Goal: Information Seeking & Learning: Learn about a topic

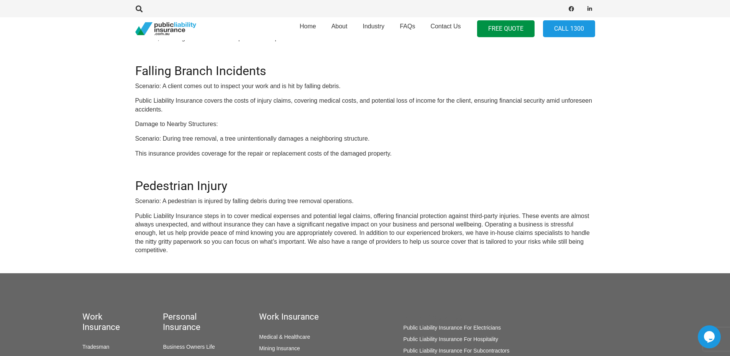
scroll to position [268, 0]
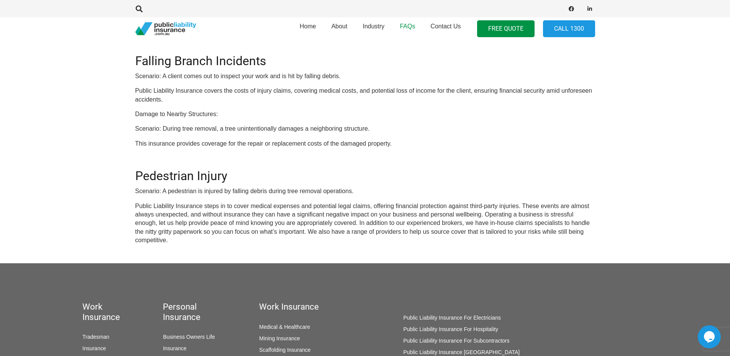
click at [408, 26] on span "FAQs" at bounding box center [406, 26] width 15 height 7
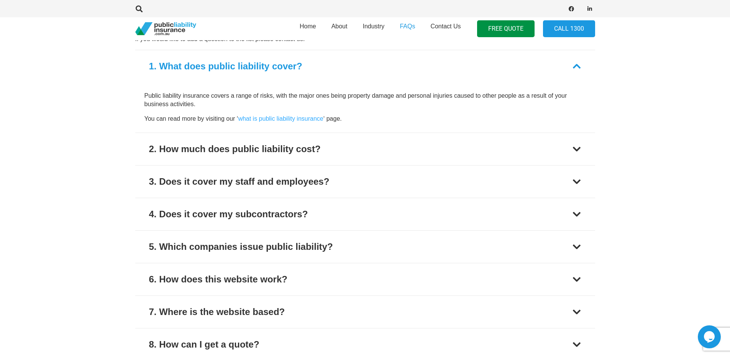
scroll to position [345, 0]
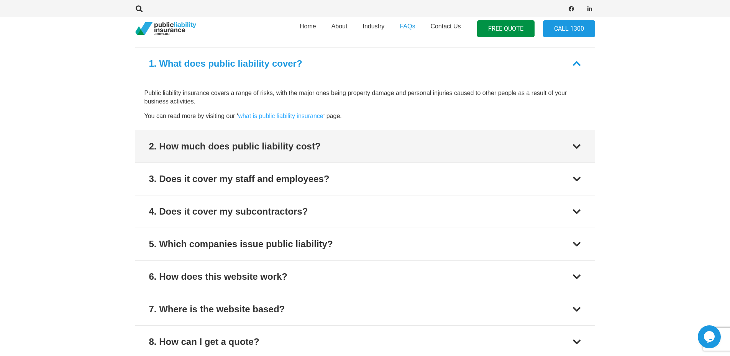
click at [580, 146] on div at bounding box center [576, 146] width 9 height 9
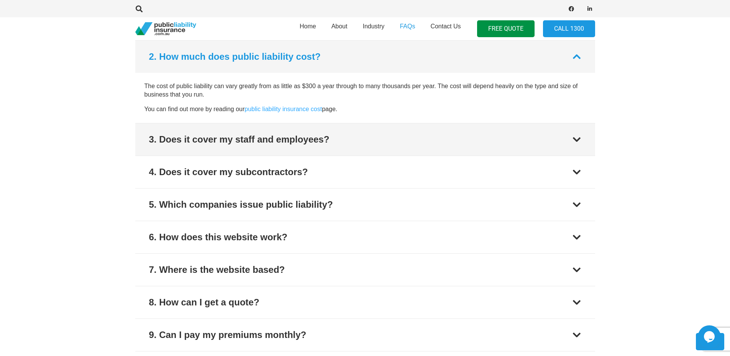
scroll to position [385, 0]
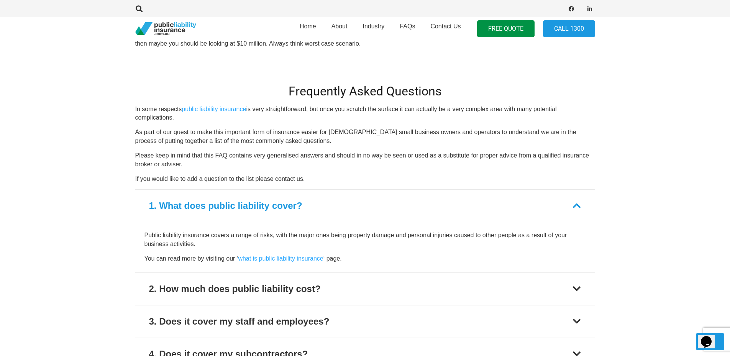
scroll to position [881, 0]
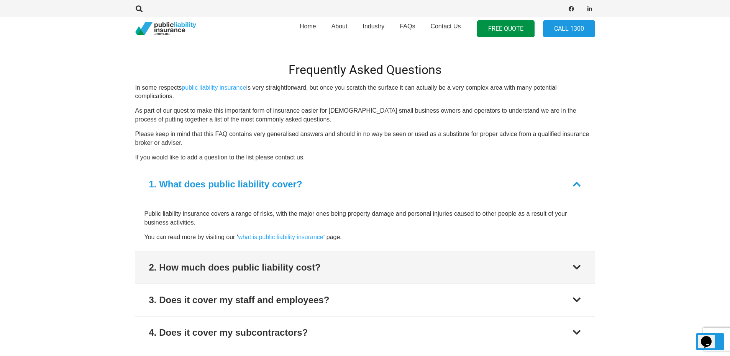
click at [577, 267] on div at bounding box center [576, 267] width 9 height 9
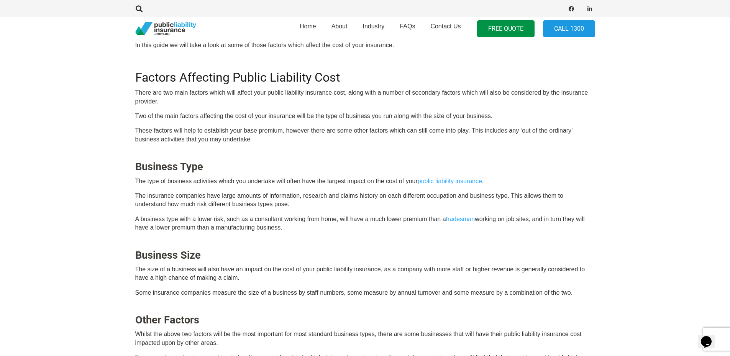
scroll to position [275, 0]
